Goal: Task Accomplishment & Management: Use online tool/utility

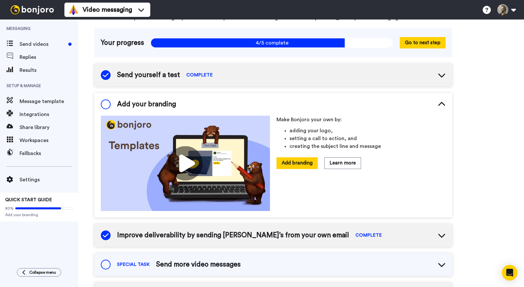
scroll to position [37, 0]
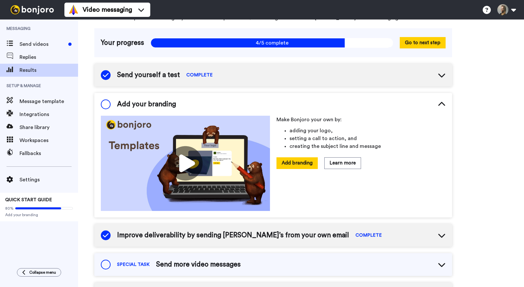
scroll to position [37, 0]
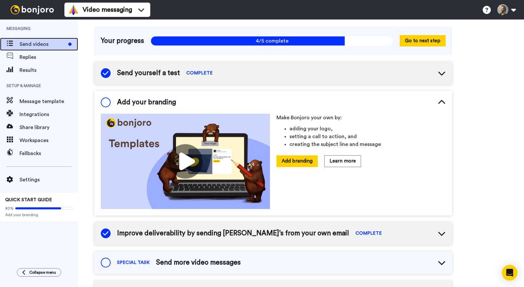
click at [49, 48] on span "Send videos" at bounding box center [43, 44] width 46 height 8
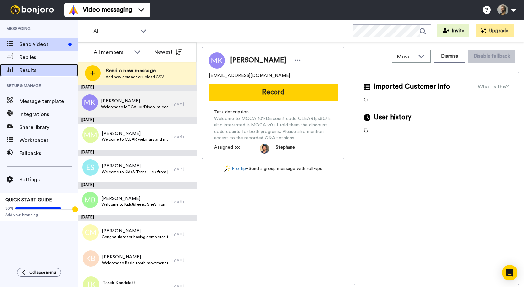
click at [39, 66] on span "Results" at bounding box center [49, 70] width 59 height 8
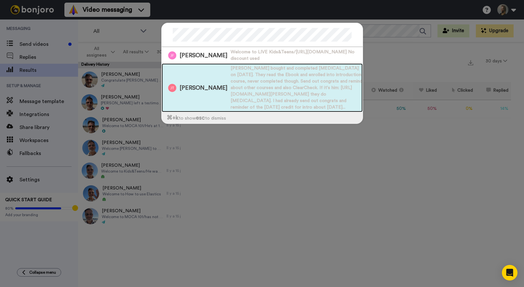
click at [321, 103] on span "[PERSON_NAME] bought and completed [MEDICAL_DATA] on [DATE]. They read the Eboo…" at bounding box center [297, 88] width 132 height 46
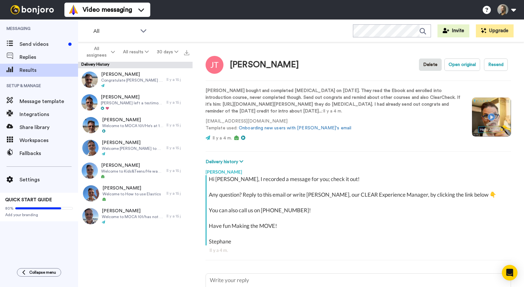
click at [491, 116] on video at bounding box center [491, 117] width 39 height 39
type textarea "x"
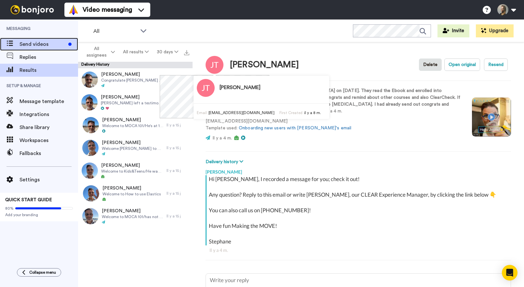
click at [43, 45] on span "Send videos" at bounding box center [43, 44] width 46 height 8
